Goal: Task Accomplishment & Management: Manage account settings

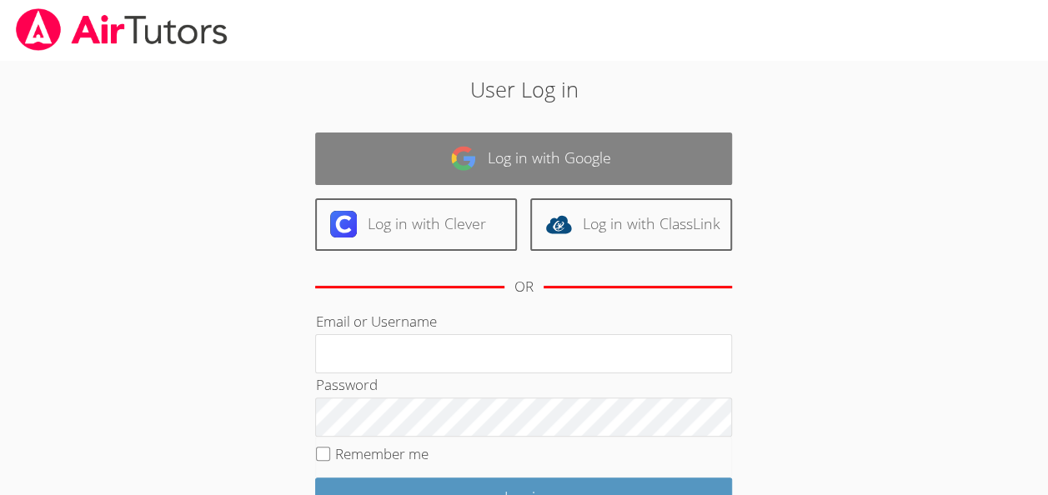
click at [590, 175] on link "Log in with Google" at bounding box center [523, 159] width 417 height 53
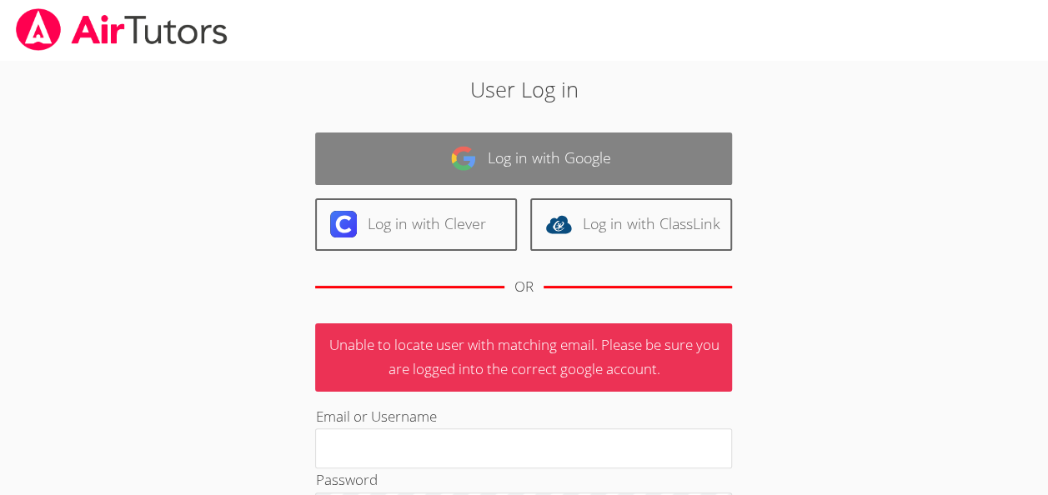
click at [637, 145] on link "Log in with Google" at bounding box center [523, 159] width 417 height 53
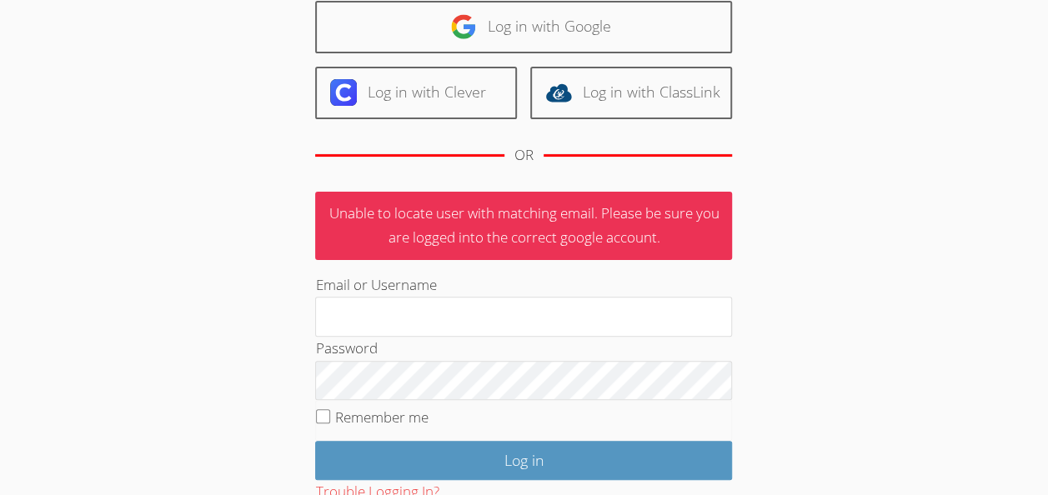
scroll to position [134, 0]
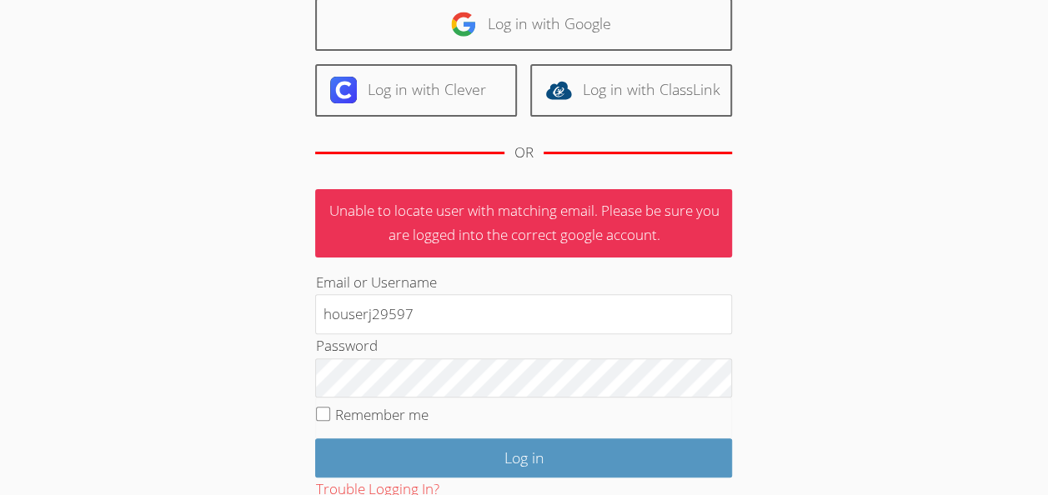
type input "houserj29597"
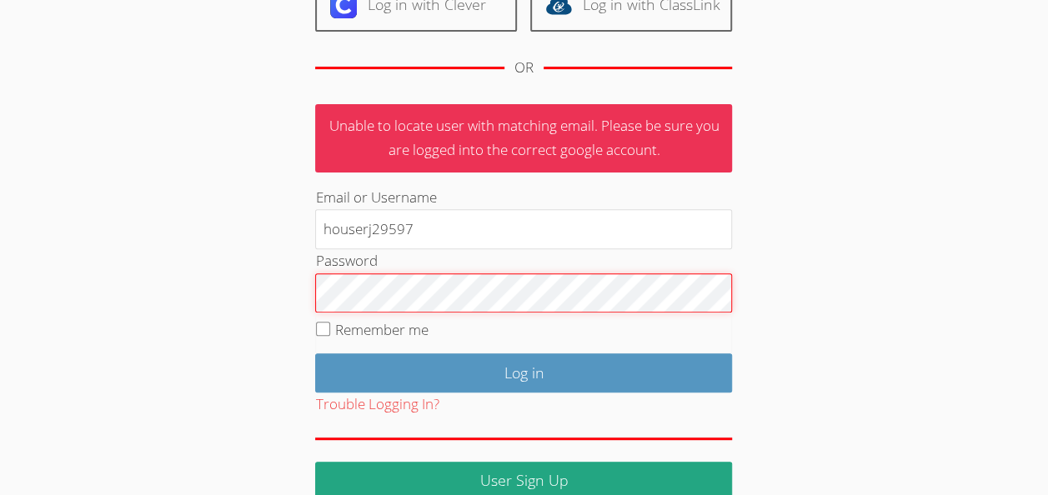
scroll to position [246, 0]
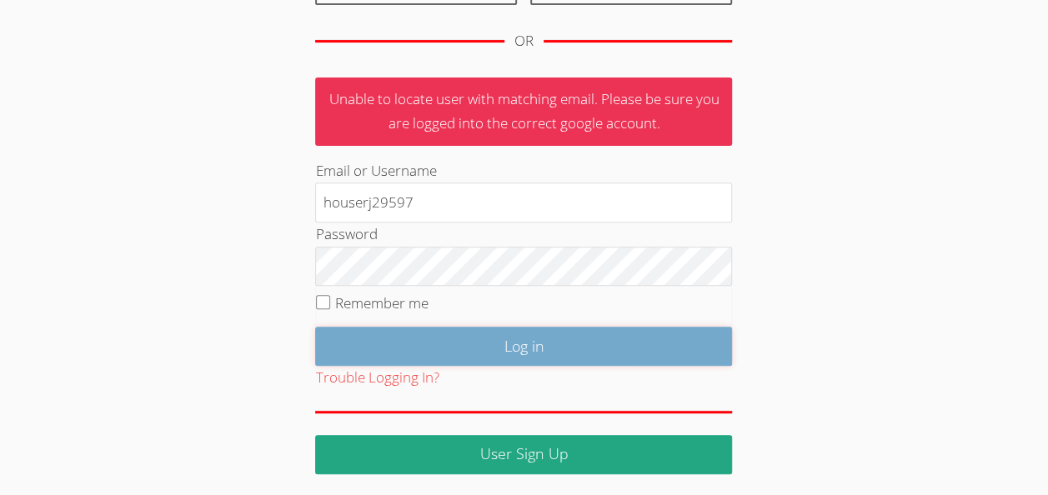
click at [664, 340] on input "Log in" at bounding box center [523, 346] width 417 height 39
